Goal: Information Seeking & Learning: Learn about a topic

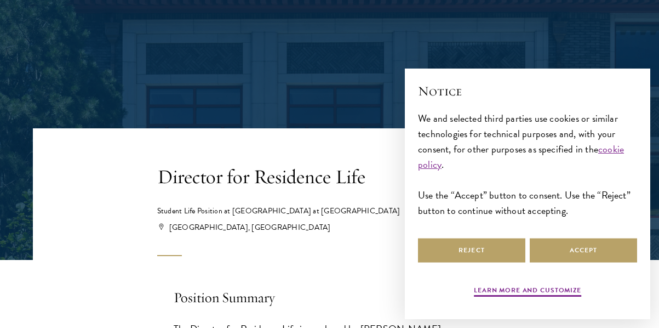
scroll to position [81, 0]
drag, startPoint x: 234, startPoint y: 210, endPoint x: 368, endPoint y: 214, distance: 134.9
click at [368, 214] on div "Student Life Position at [GEOGRAPHIC_DATA] at [GEOGRAPHIC_DATA]" at bounding box center [329, 210] width 345 height 11
copy div "[GEOGRAPHIC_DATA] at [GEOGRAPHIC_DATA]"
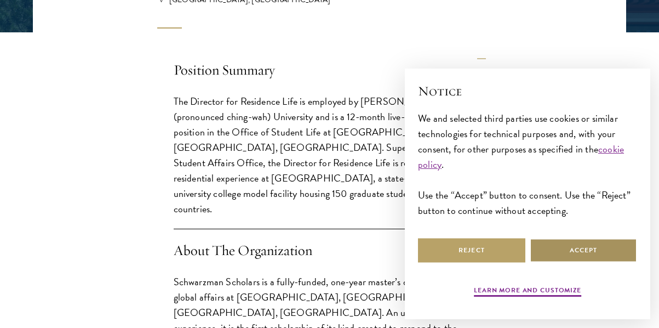
click at [551, 248] on button "Accept" at bounding box center [583, 250] width 107 height 25
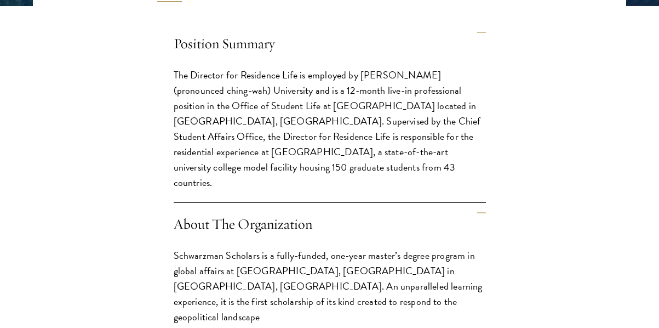
scroll to position [334, 0]
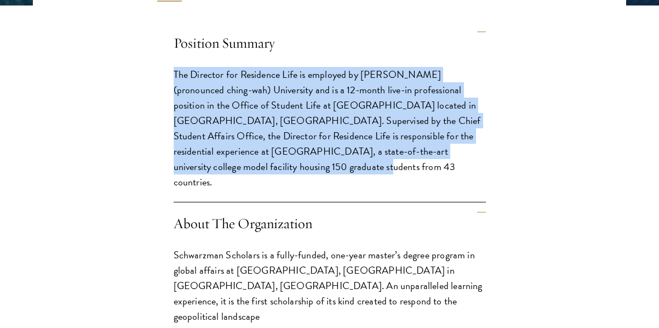
drag, startPoint x: 245, startPoint y: 167, endPoint x: 173, endPoint y: 73, distance: 118.5
click at [174, 73] on p "The Director for Residence Life is employed by [PERSON_NAME] (pronounced ching-…" at bounding box center [330, 128] width 312 height 123
copy p "The Director for Residence Life is employed by [PERSON_NAME] (pronounced ching-…"
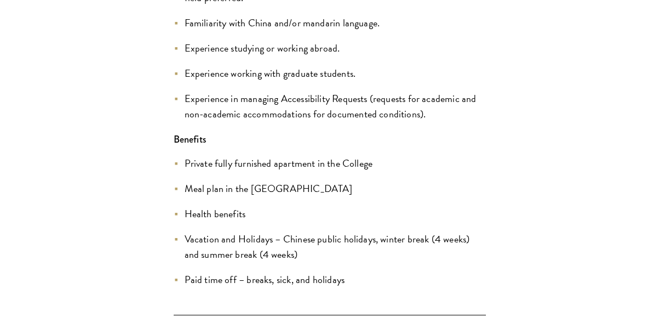
scroll to position [2637, 0]
